Goal: Task Accomplishment & Management: Manage account settings

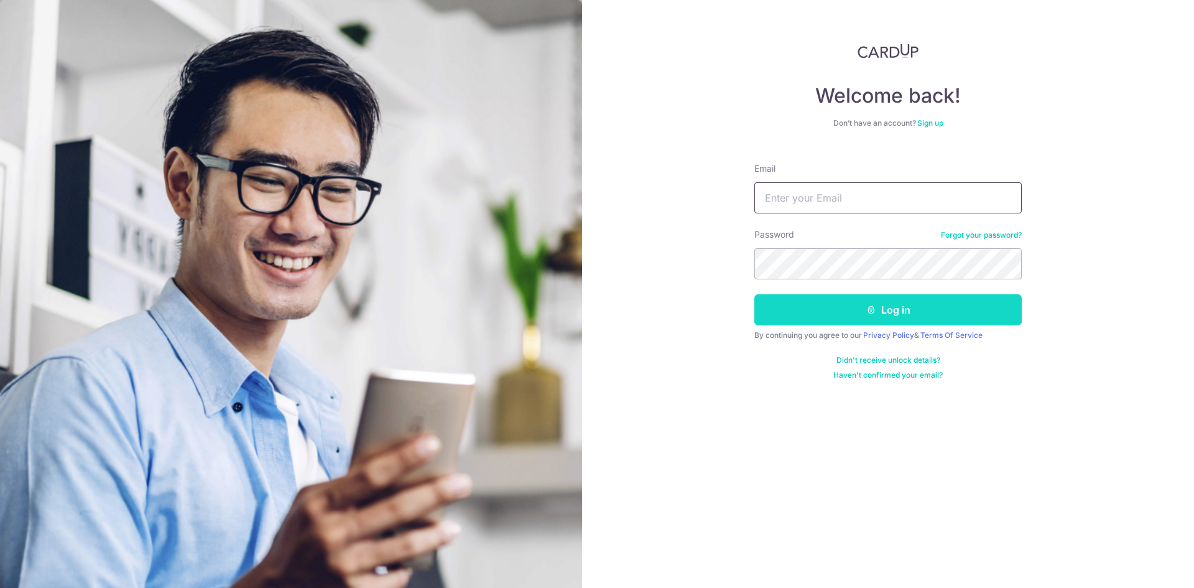
type input "marcus_chua97@hotmail.com"
click at [872, 314] on icon "submit" at bounding box center [871, 310] width 10 height 10
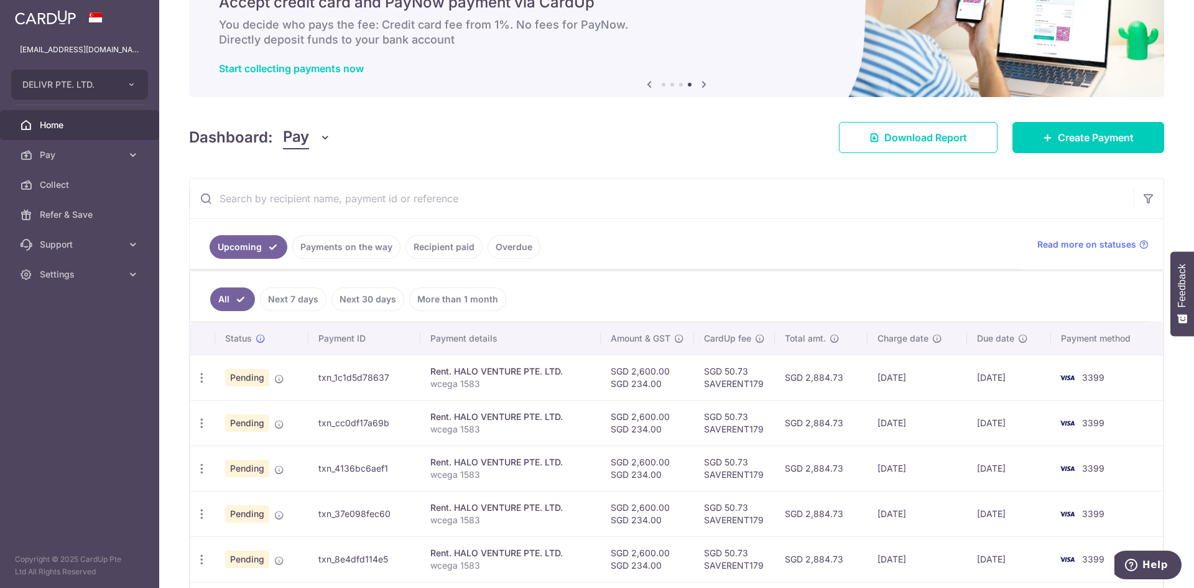
scroll to position [124, 0]
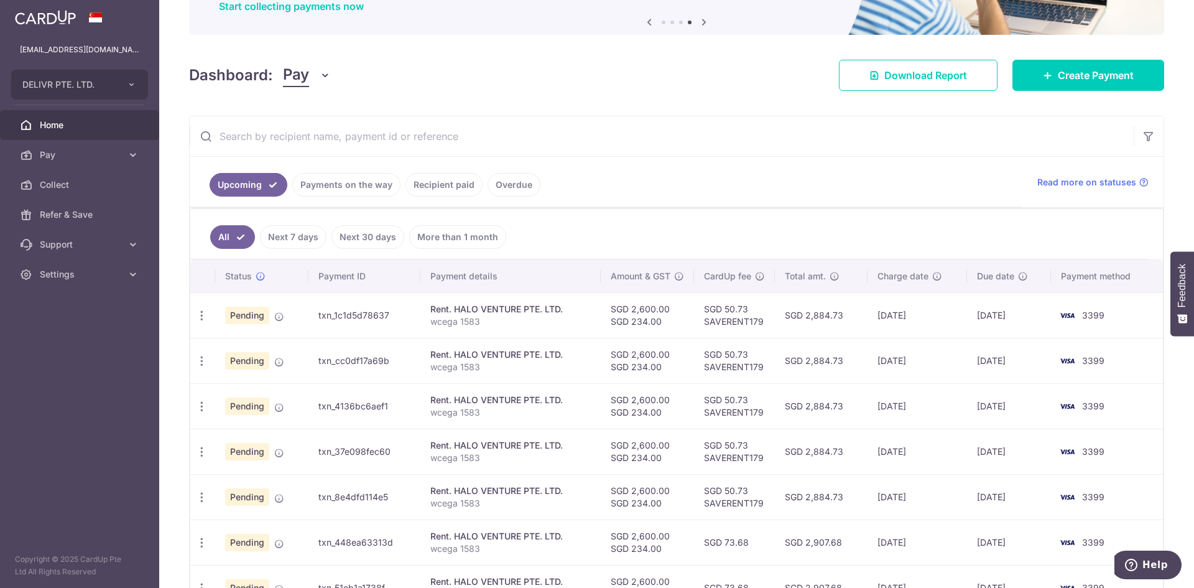
click at [335, 316] on td "txn_1c1d5d78637" at bounding box center [364, 314] width 112 height 45
click at [511, 185] on link "Overdue" at bounding box center [514, 185] width 53 height 24
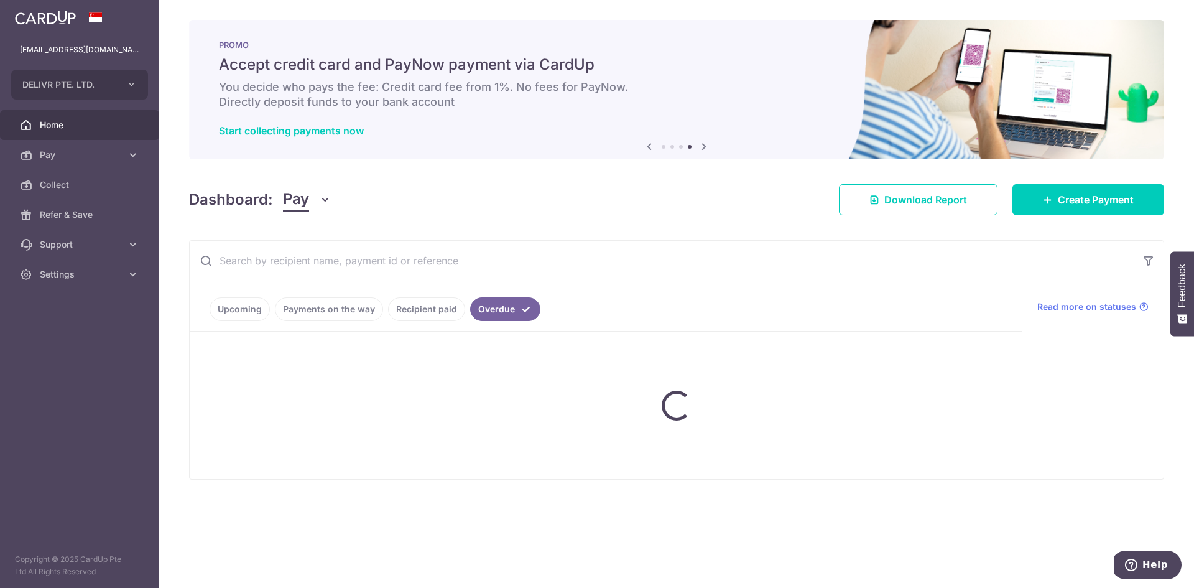
scroll to position [0, 0]
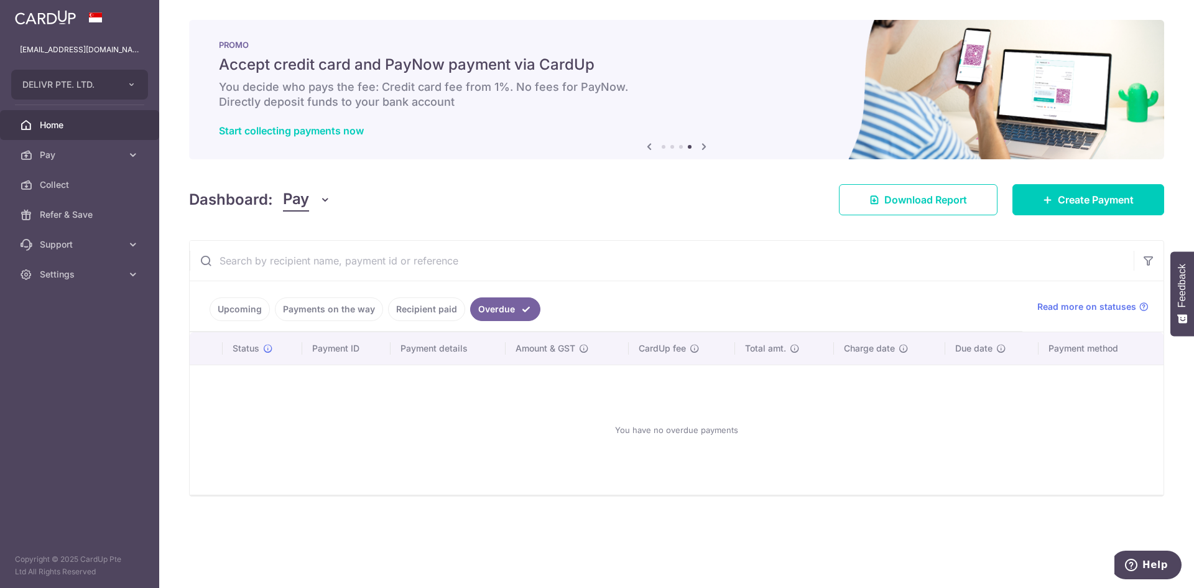
click at [438, 307] on link "Recipient paid" at bounding box center [426, 309] width 77 height 24
click at [333, 315] on link "Payments on the way" at bounding box center [329, 309] width 108 height 24
click at [249, 314] on link "Upcoming" at bounding box center [240, 309] width 60 height 24
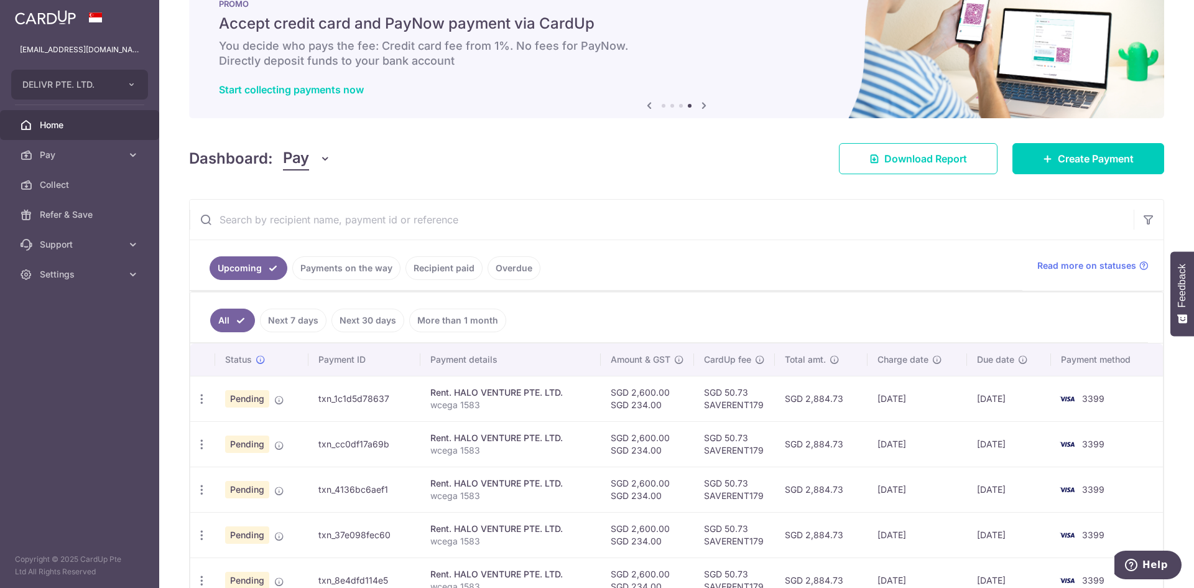
scroll to position [62, 0]
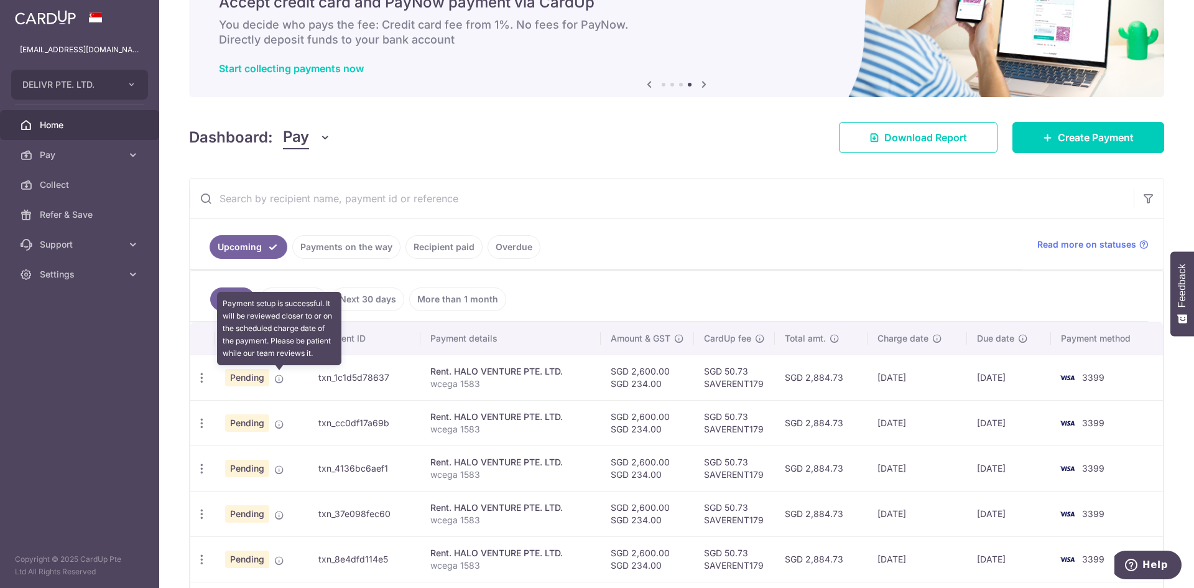
click at [277, 382] on icon at bounding box center [279, 379] width 10 height 10
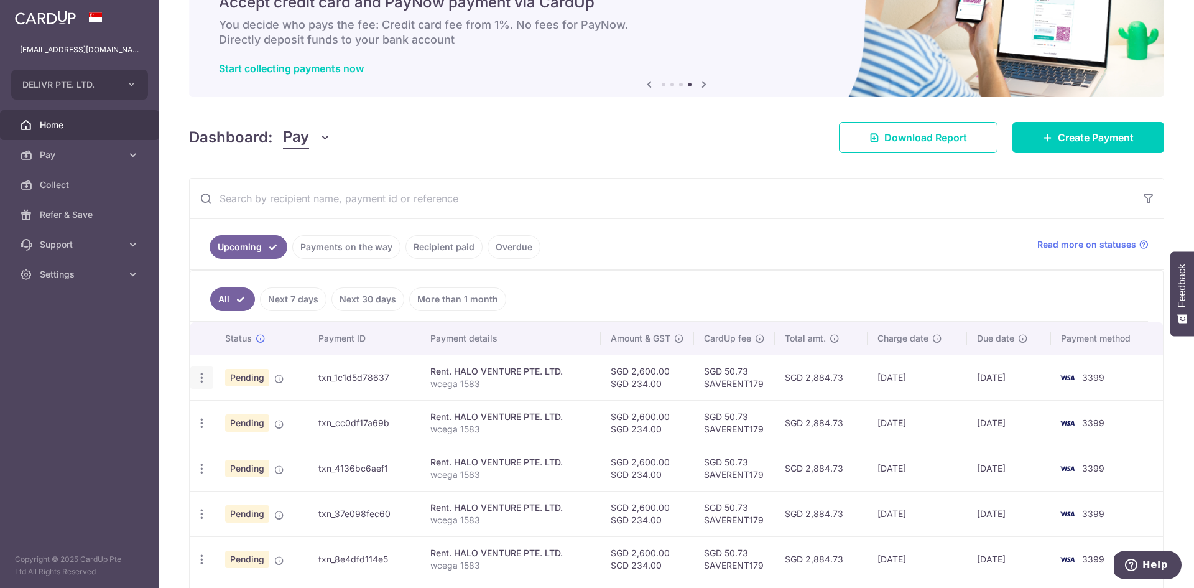
click at [201, 379] on icon "button" at bounding box center [201, 377] width 13 height 13
click at [267, 471] on span "Upload doc" at bounding box center [268, 472] width 85 height 15
